Goal: Book appointment/travel/reservation

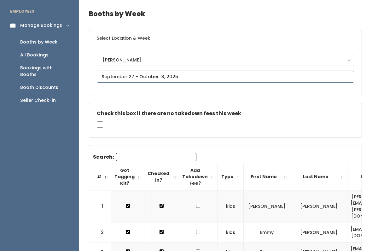
click at [198, 75] on input "text" at bounding box center [225, 77] width 257 height 12
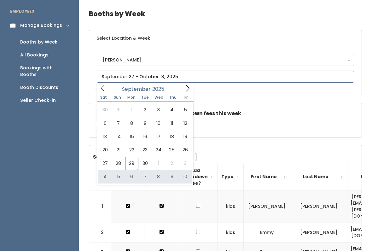
type input "October 4 to October 10"
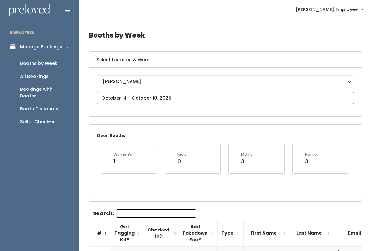
click at [292, 98] on input "text" at bounding box center [225, 98] width 257 height 12
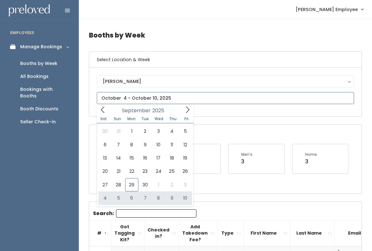
type input "[DATE] to [DATE]"
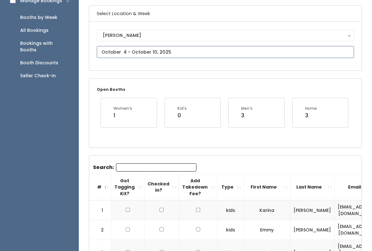
click at [243, 49] on input "text" at bounding box center [225, 52] width 257 height 12
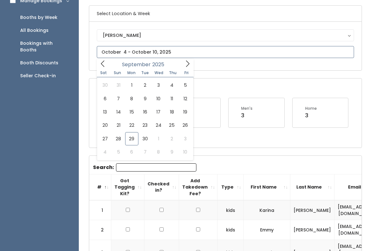
scroll to position [46, 0]
click at [184, 65] on icon at bounding box center [187, 63] width 7 height 7
type input "[DATE] to [DATE]"
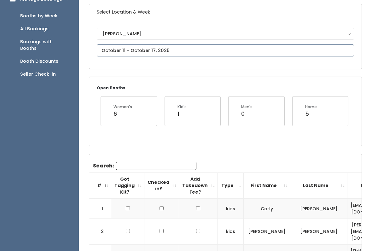
click at [220, 47] on input "text" at bounding box center [225, 51] width 257 height 12
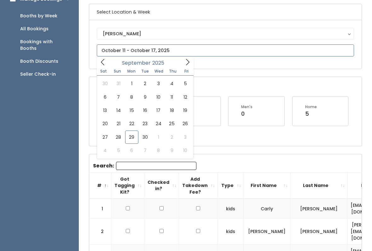
click at [190, 60] on icon at bounding box center [187, 62] width 7 height 7
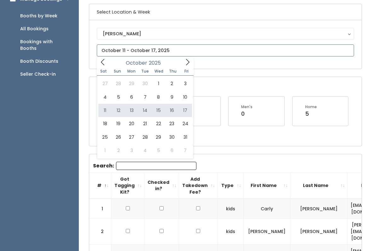
type input "[DATE] to [DATE]"
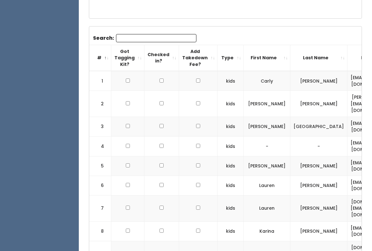
scroll to position [175, 0]
